Goal: Communication & Community: Answer question/provide support

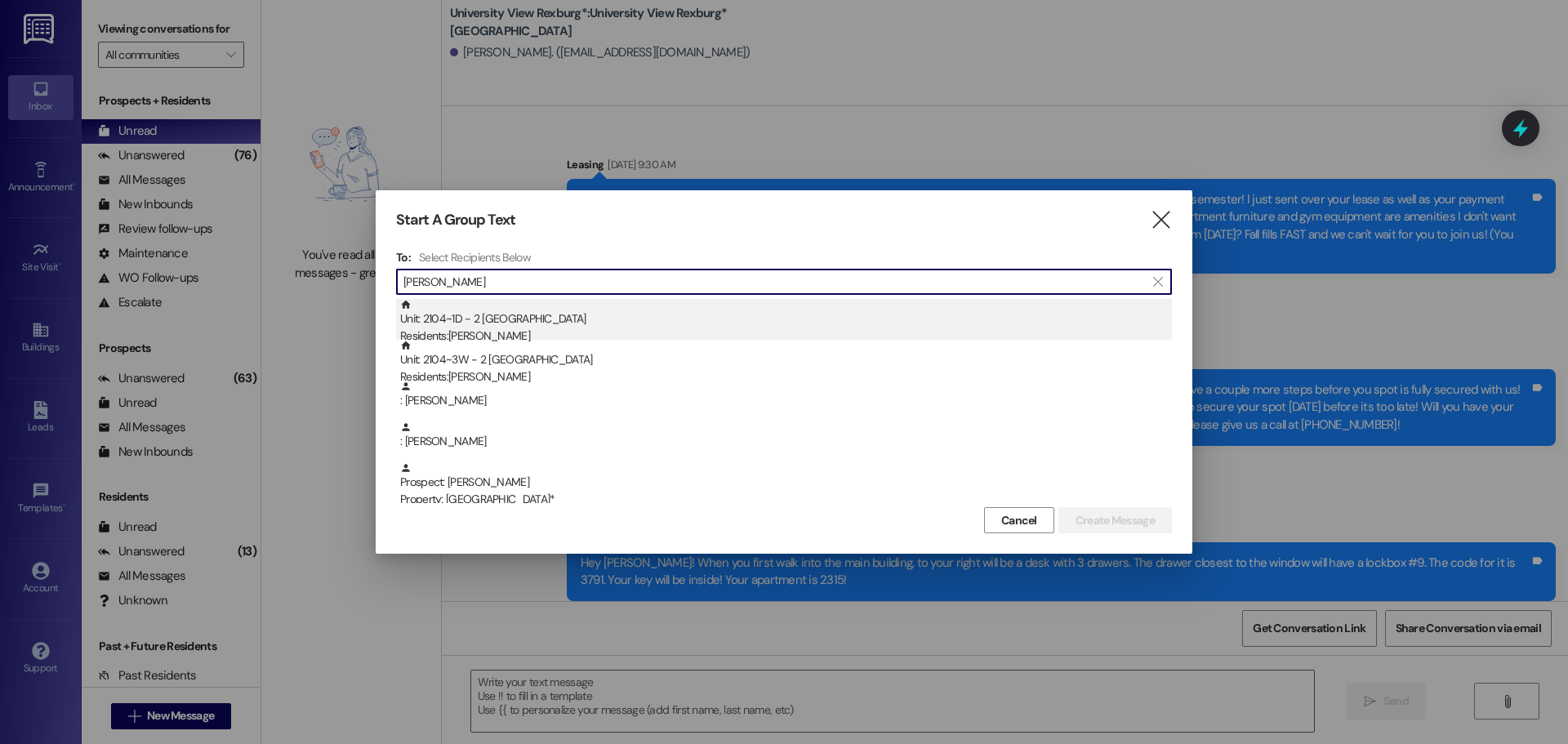
type input "[PERSON_NAME]"
click at [579, 327] on div "Unit: 2104~1D - 2 University View Rexburg Residents: [PERSON_NAME]" at bounding box center [786, 322] width 772 height 47
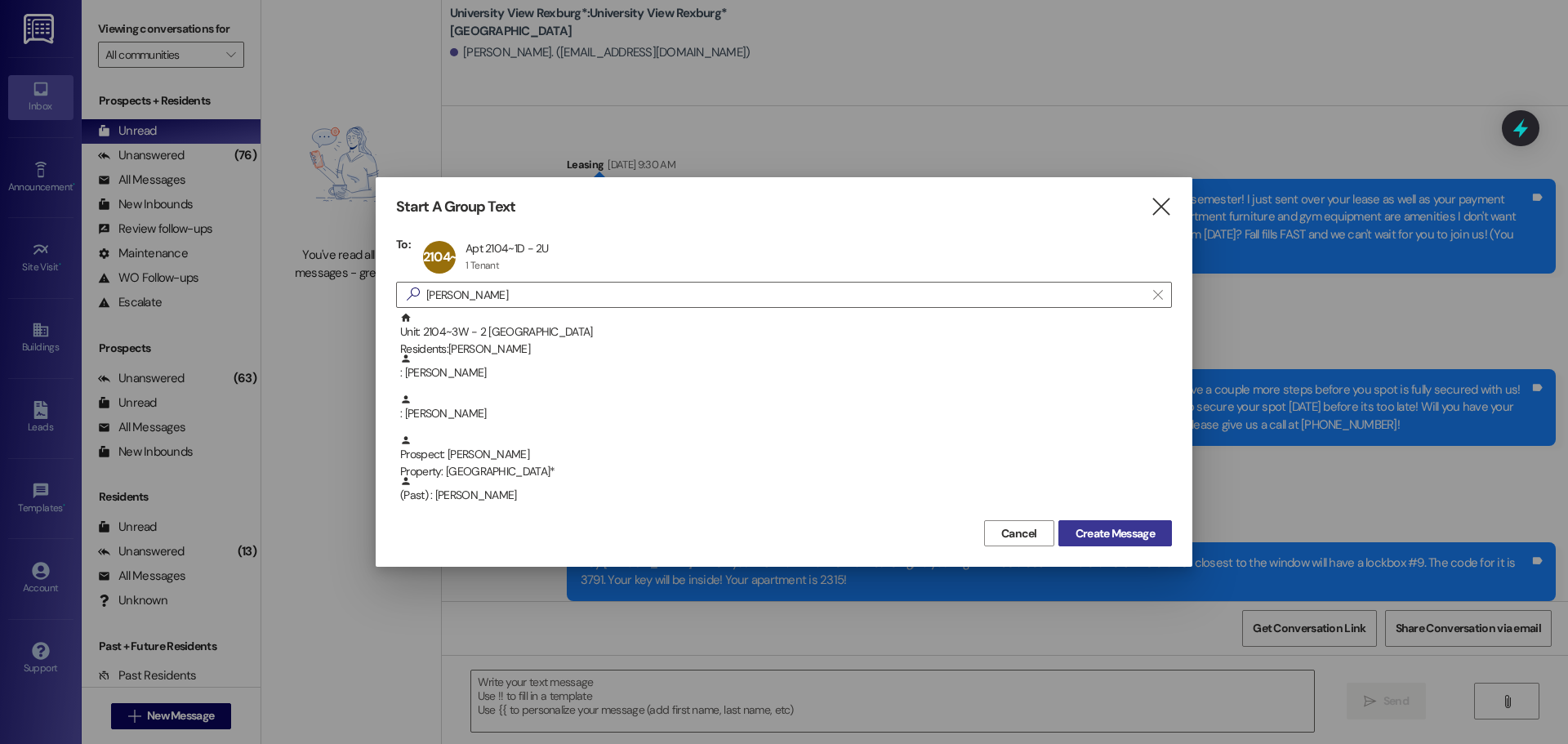
click at [1116, 532] on span "Create Message" at bounding box center [1115, 534] width 79 height 17
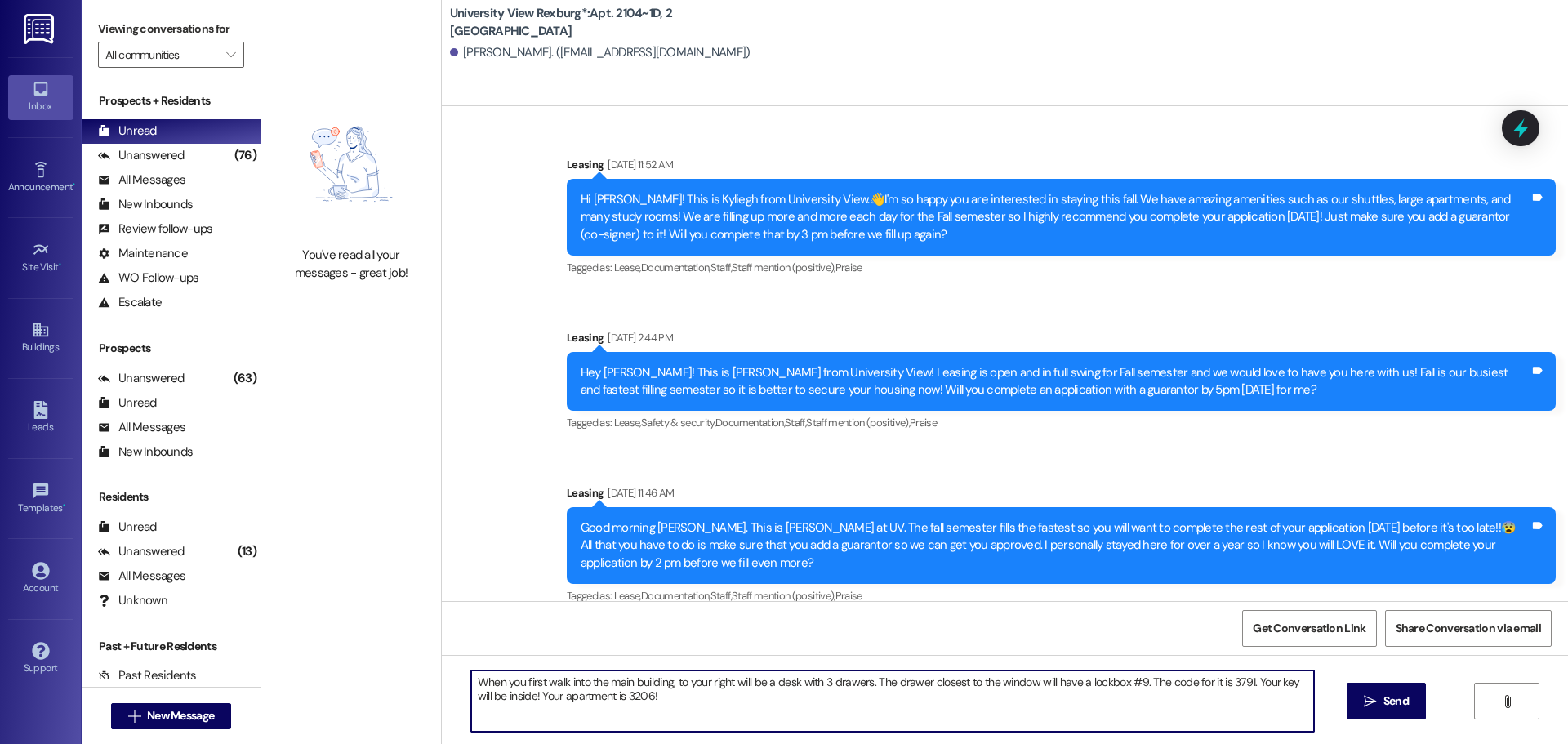
click at [472, 681] on textarea "When you first walk into the main building, to your right will be a desk with 3…" at bounding box center [893, 701] width 843 height 62
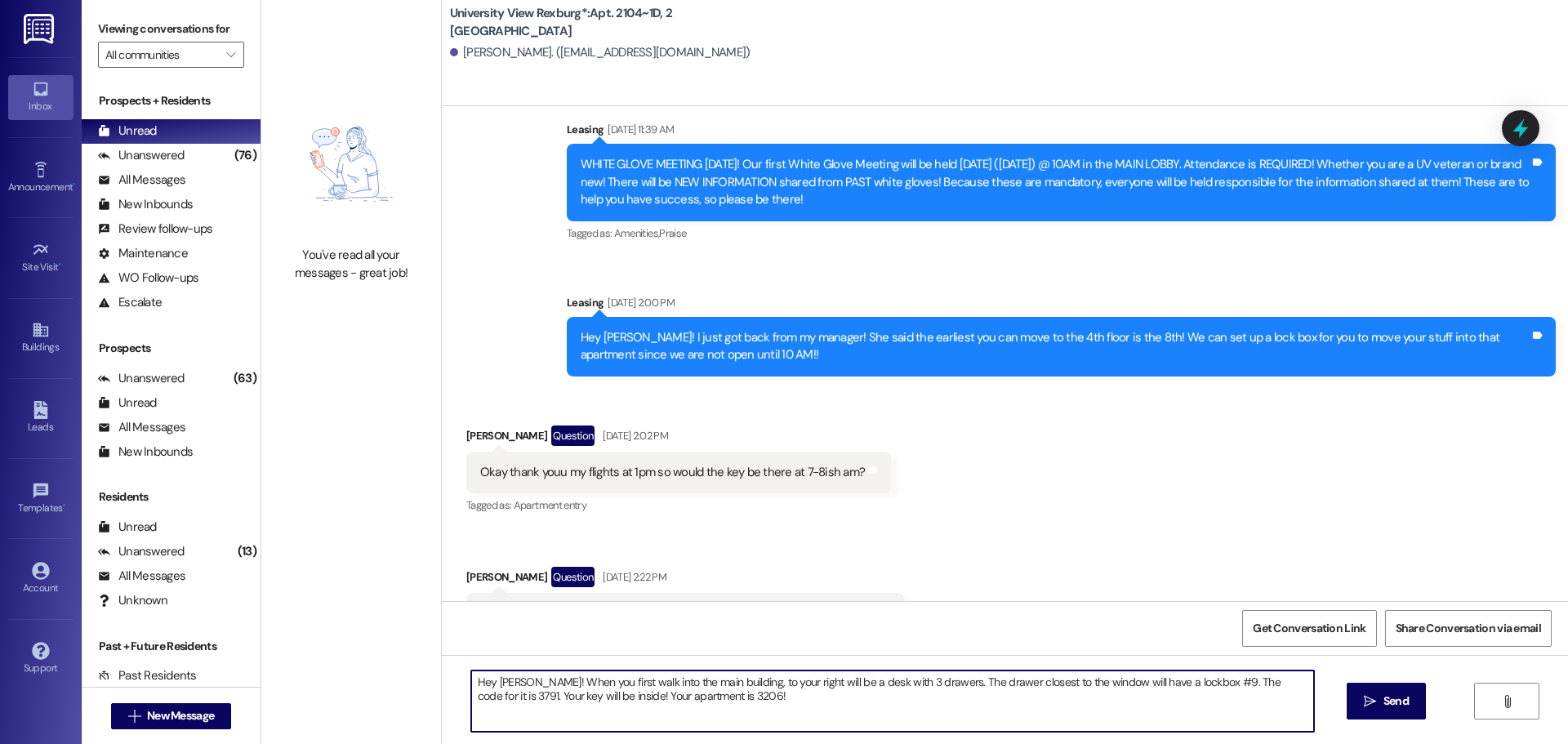
click at [1198, 682] on textarea "Hey [PERSON_NAME]! When you first walk into the main building, to your right wi…" at bounding box center [893, 701] width 843 height 62
click at [484, 696] on textarea "Hey [PERSON_NAME]! When you first walk into the main building, to your right wi…" at bounding box center [893, 701] width 843 height 62
click at [711, 696] on textarea "Hey [PERSON_NAME]! When you first walk into the main building, to your right wi…" at bounding box center [893, 701] width 843 height 62
type textarea "Hey [PERSON_NAME]! When you first walk into the main building, to your right wi…"
click at [1404, 699] on span "Send" at bounding box center [1396, 701] width 25 height 17
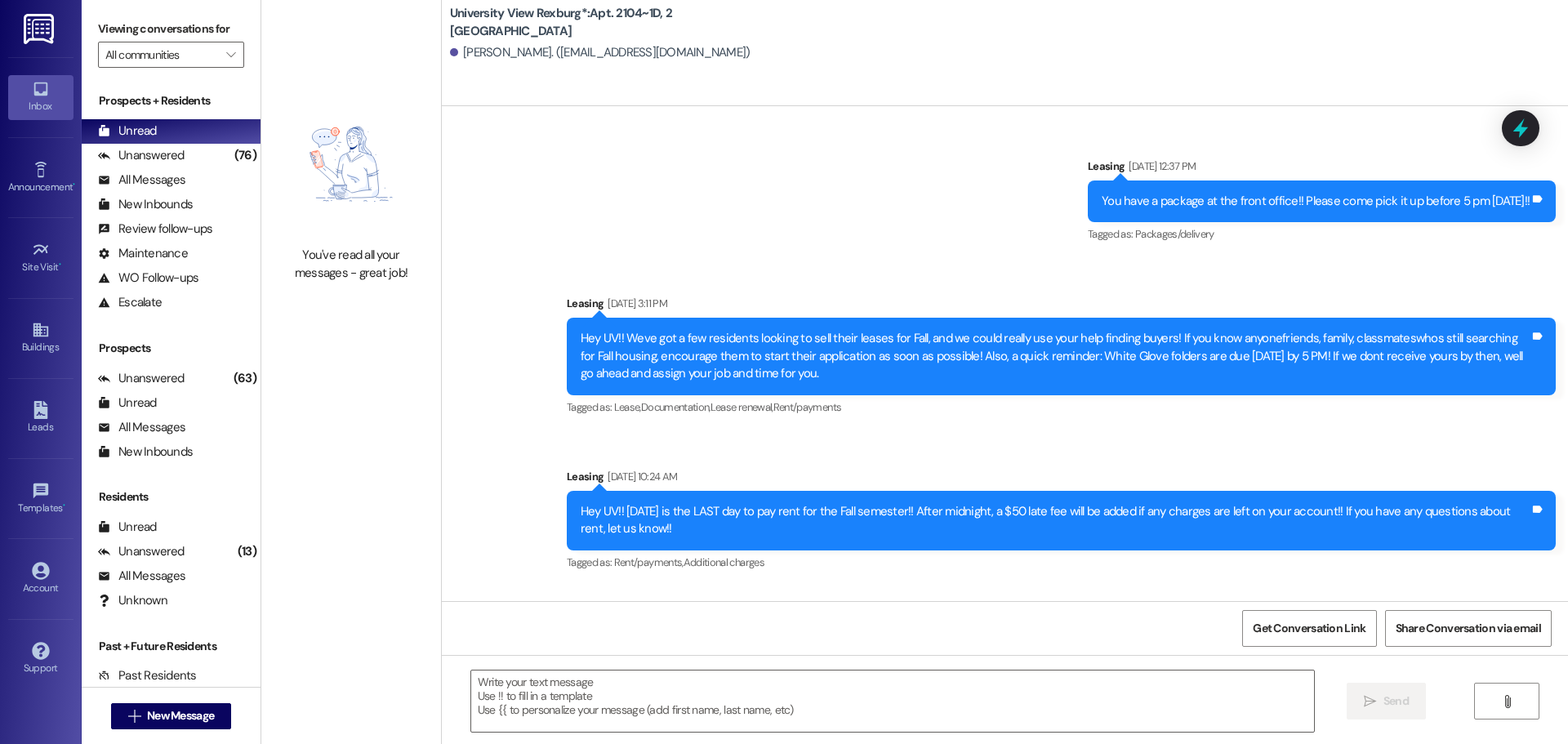
scroll to position [46903, 0]
